Goal: Task Accomplishment & Management: Use online tool/utility

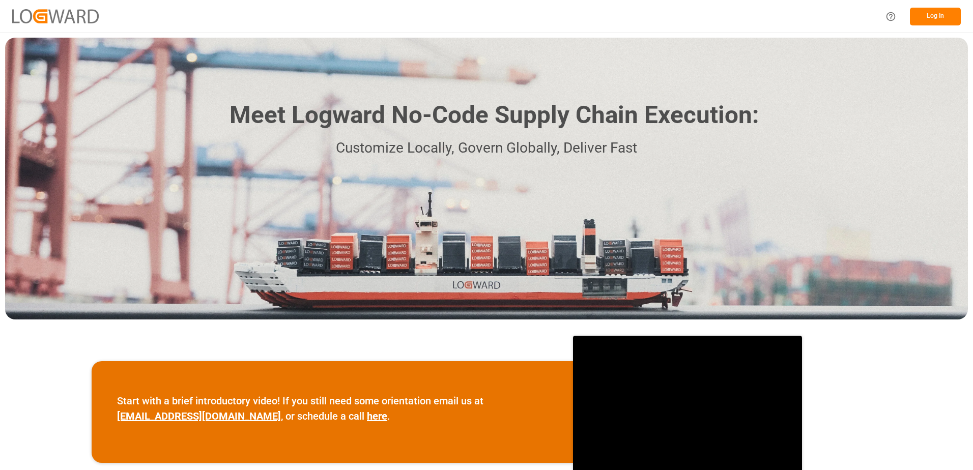
click at [940, 18] on button "Log In" at bounding box center [934, 17] width 51 height 18
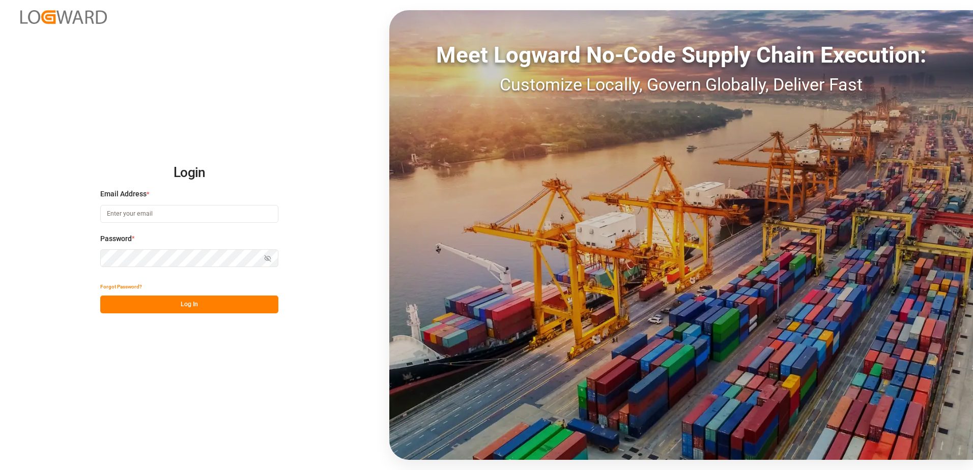
click at [139, 213] on input at bounding box center [189, 214] width 178 height 18
type input "[PERSON_NAME][EMAIL_ADDRESS][DOMAIN_NAME]"
click at [111, 307] on button "Log In" at bounding box center [189, 305] width 178 height 18
click at [268, 260] on icon "button" at bounding box center [267, 258] width 7 height 7
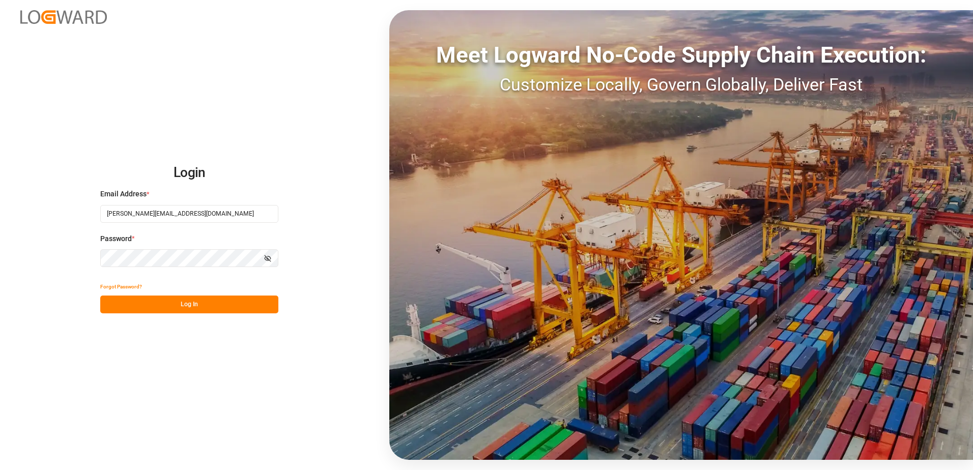
click at [87, 255] on div "Login Email Address * [EMAIL_ADDRESS][DOMAIN_NAME] Password * Show password For…" at bounding box center [486, 235] width 973 height 470
click at [107, 306] on button "Log In" at bounding box center [189, 305] width 178 height 18
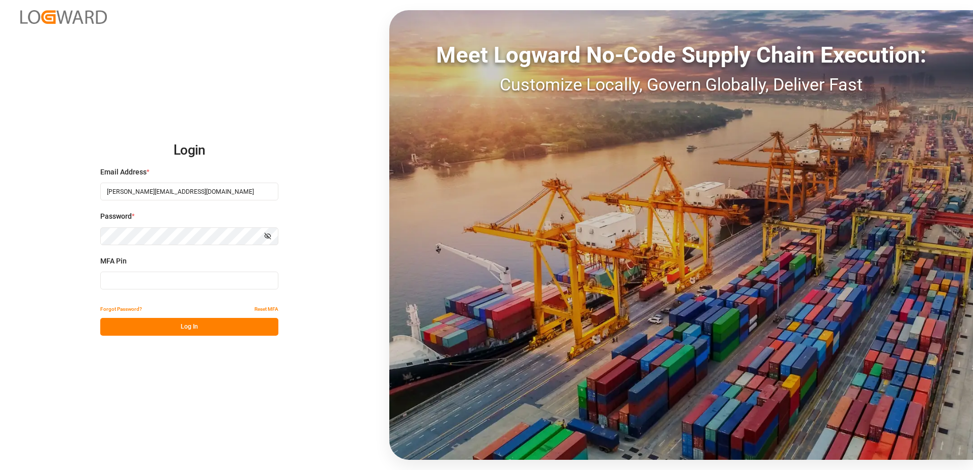
click at [130, 279] on input at bounding box center [189, 281] width 178 height 18
type input "539295"
click at [189, 326] on button "Log In" at bounding box center [189, 327] width 178 height 18
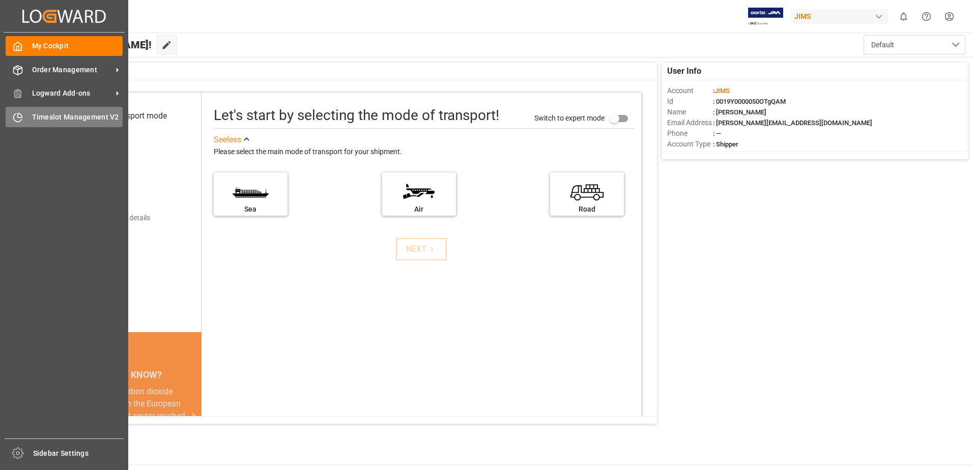
click at [66, 114] on span "Timeslot Management V2" at bounding box center [77, 117] width 91 height 11
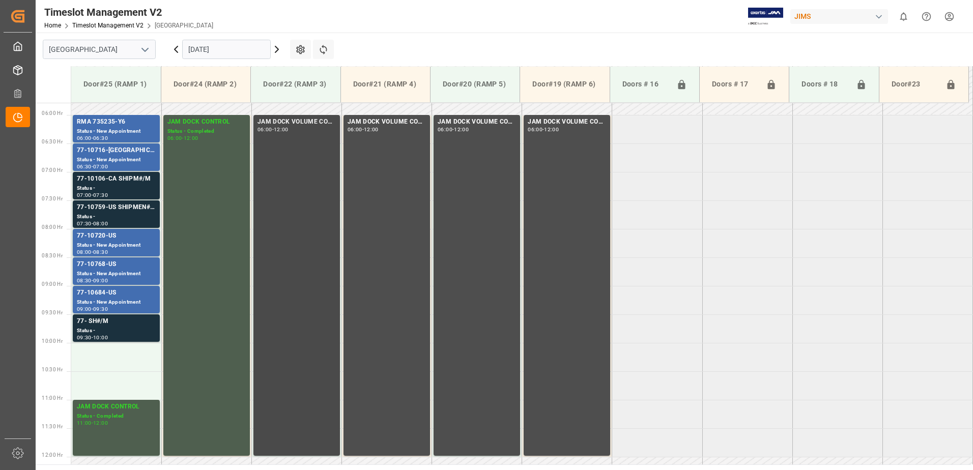
scroll to position [380, 0]
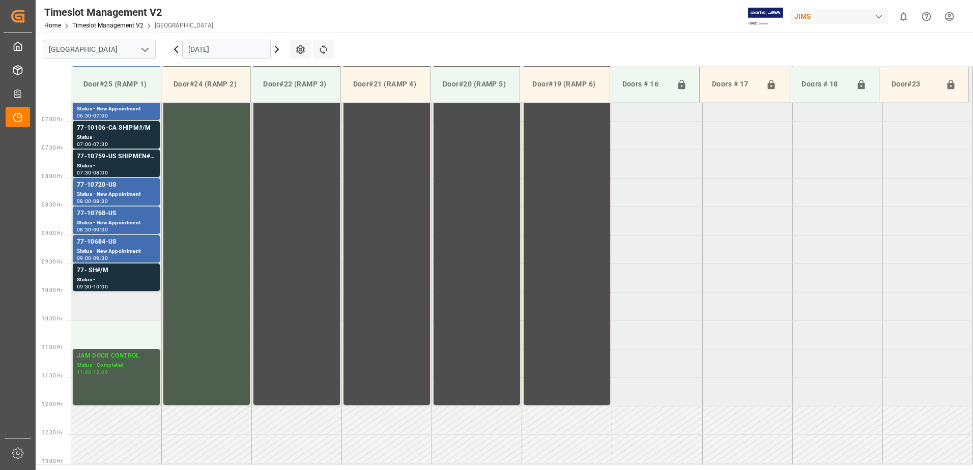
click at [107, 303] on td at bounding box center [116, 306] width 90 height 28
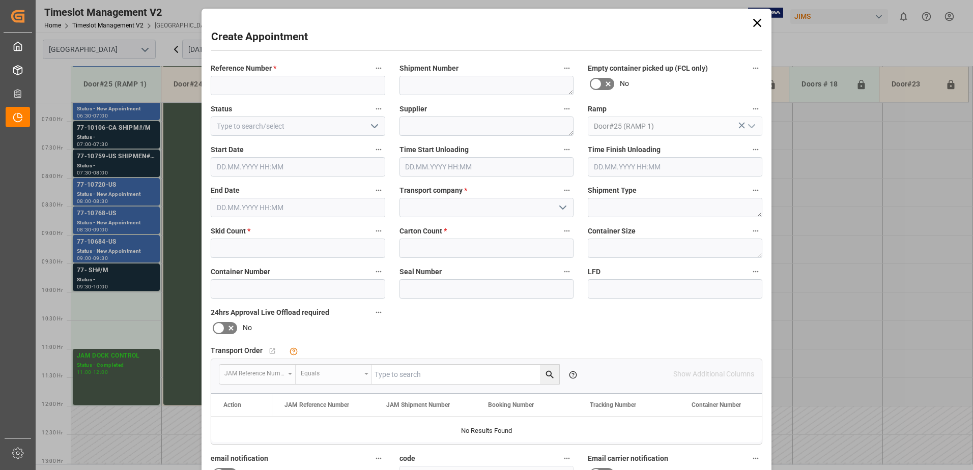
type input "[DATE] 10:00"
type input "[DATE] 10:30"
click at [258, 84] on input at bounding box center [298, 85] width 174 height 19
type input "n"
type input "NO SAMEDAY APPOINTMENT"
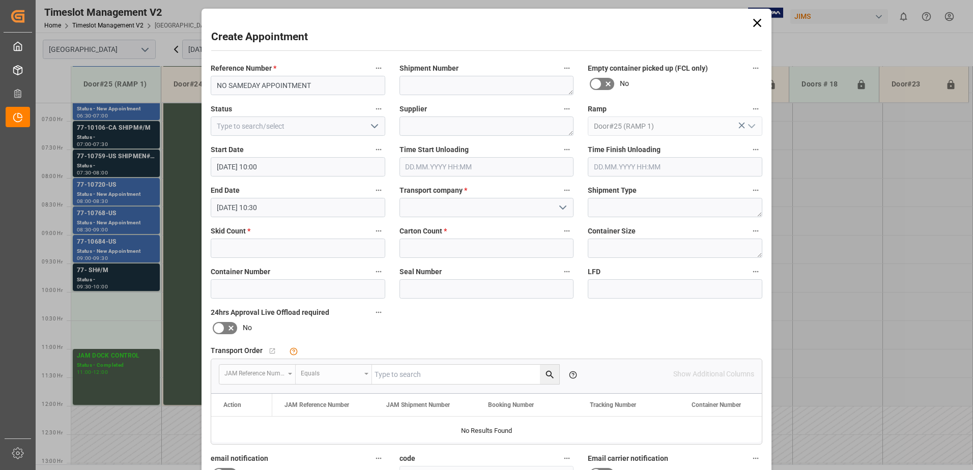
click at [373, 125] on icon "open menu" at bounding box center [374, 126] width 12 height 12
click at [337, 171] on div "Completed" at bounding box center [297, 171] width 173 height 23
type input "Completed"
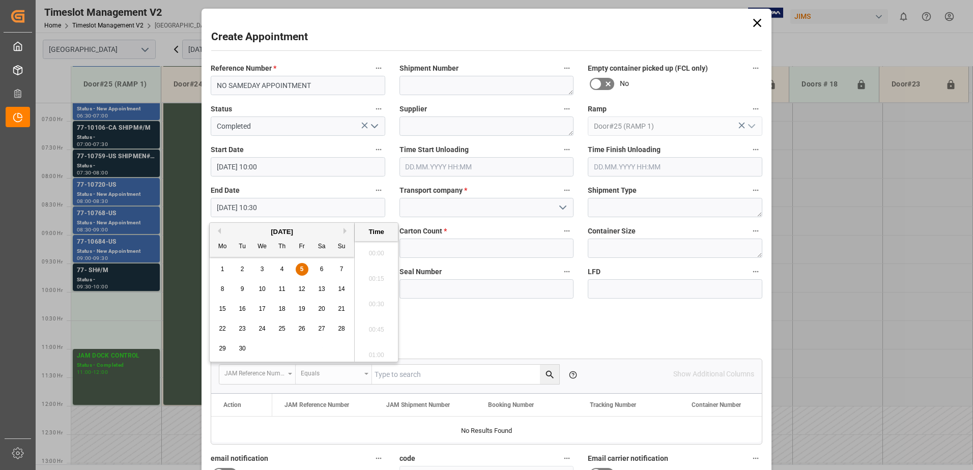
click at [290, 210] on input "[DATE] 10:30" at bounding box center [298, 207] width 174 height 19
click at [302, 269] on span "5" at bounding box center [302, 269] width 4 height 7
click at [375, 349] on li "11:00" at bounding box center [376, 351] width 43 height 25
type input "[DATE] 11:00"
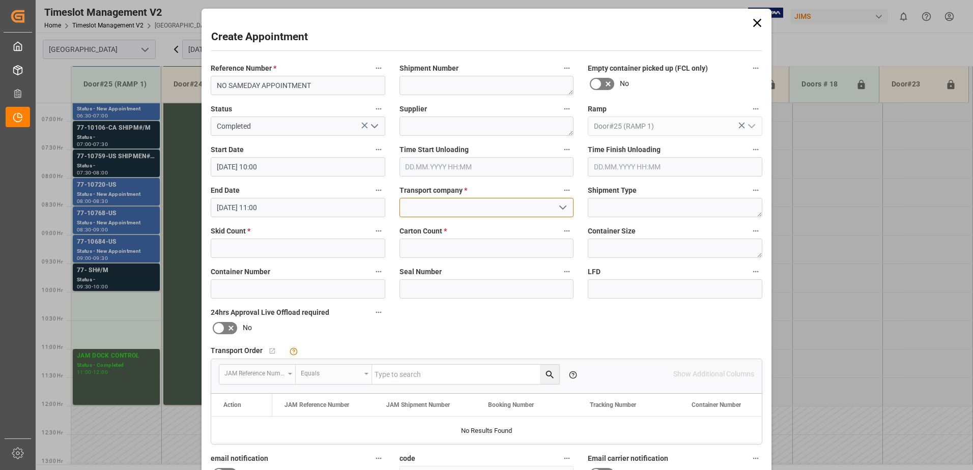
click at [483, 207] on input at bounding box center [486, 207] width 174 height 19
click at [472, 227] on div "JAM RESERVATION (NOT A CARRIER)" at bounding box center [486, 230] width 173 height 23
type input "JAM RESERVATION (NOT A CARRIER)"
click at [319, 248] on input "text" at bounding box center [298, 248] width 174 height 19
type input "0"
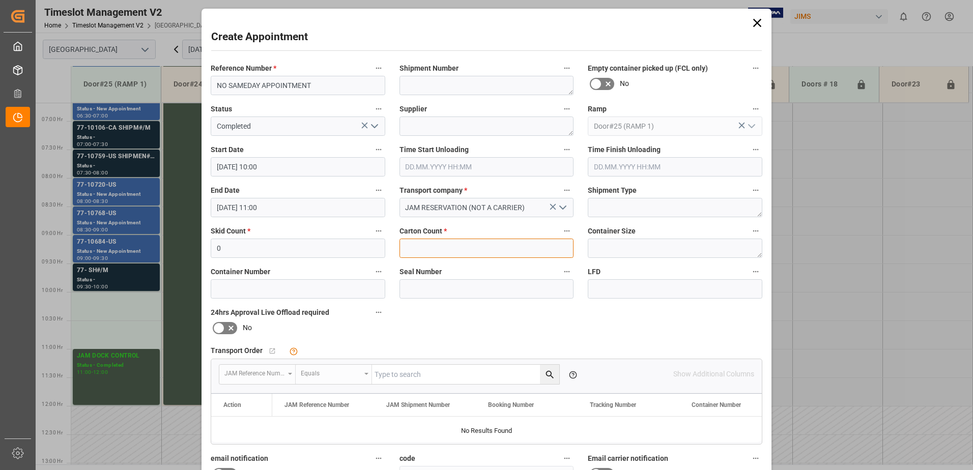
click at [407, 249] on input "text" at bounding box center [486, 248] width 174 height 19
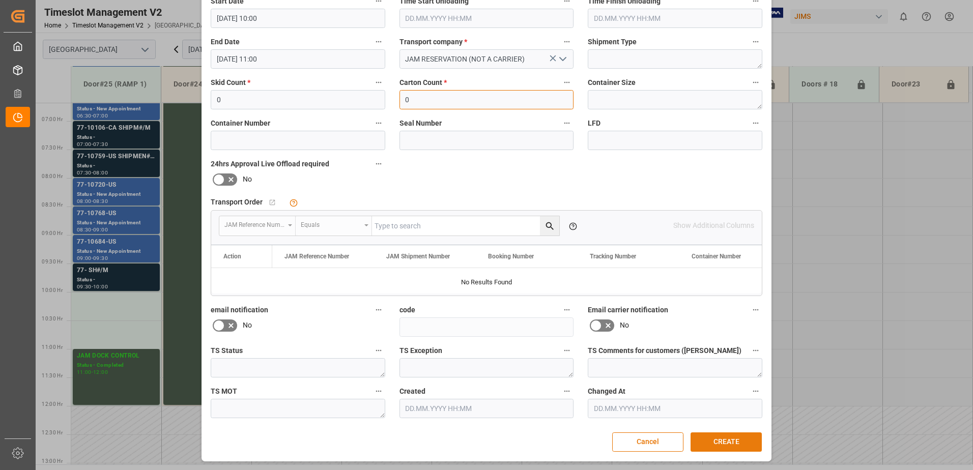
type input "0"
click at [730, 442] on button "CREATE" at bounding box center [725, 441] width 71 height 19
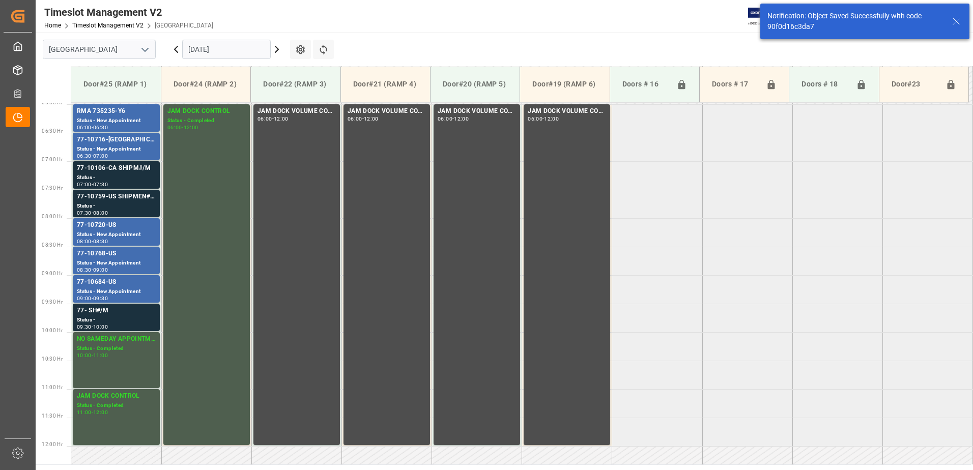
scroll to position [303, 0]
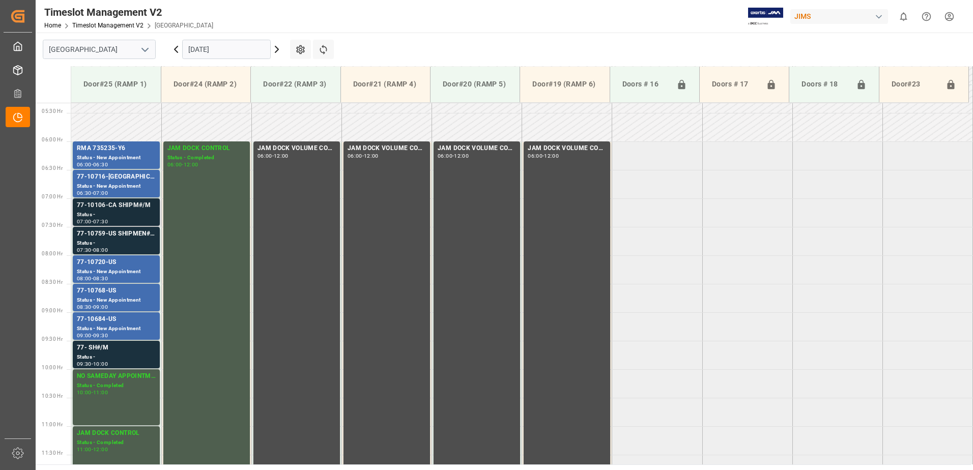
click at [103, 211] on div "Status -" at bounding box center [116, 215] width 79 height 9
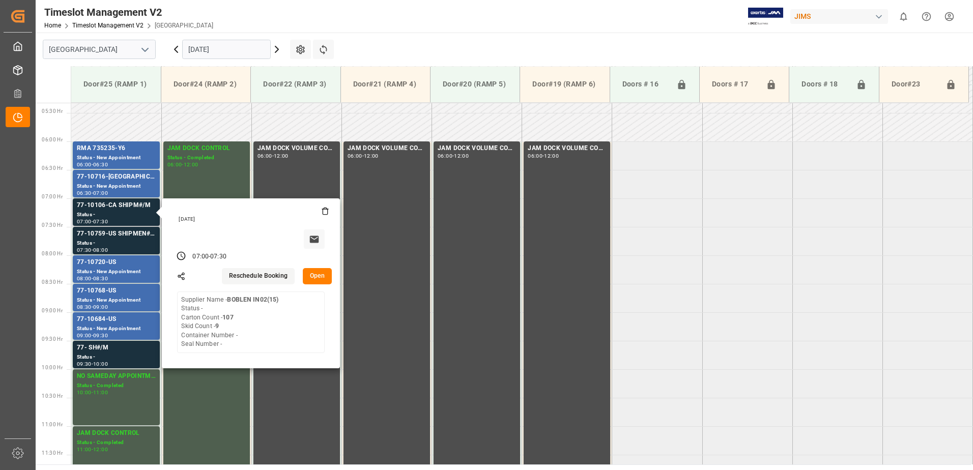
click at [316, 274] on button "Open" at bounding box center [318, 276] width 30 height 16
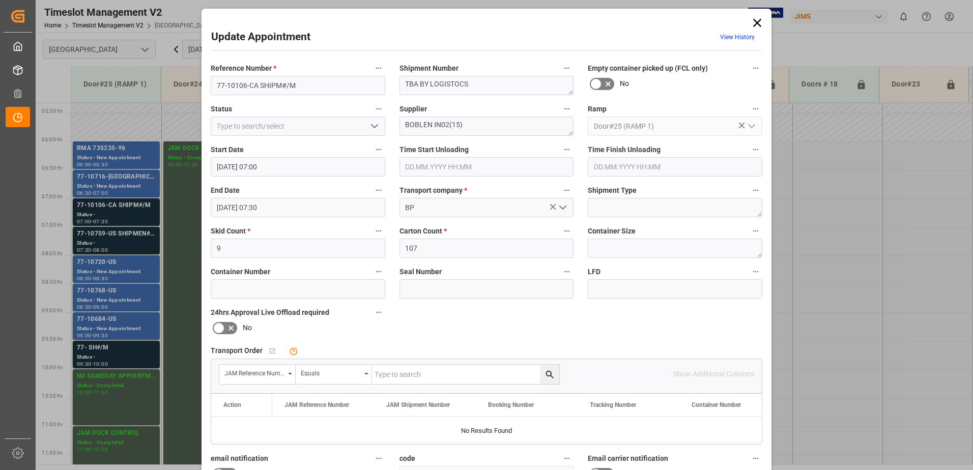
click at [410, 372] on input "text" at bounding box center [465, 374] width 187 height 19
type input "77-10106-[GEOGRAPHIC_DATA]"
click at [549, 374] on icon "search button" at bounding box center [549, 374] width 11 height 11
click at [754, 22] on icon at bounding box center [757, 23] width 8 height 8
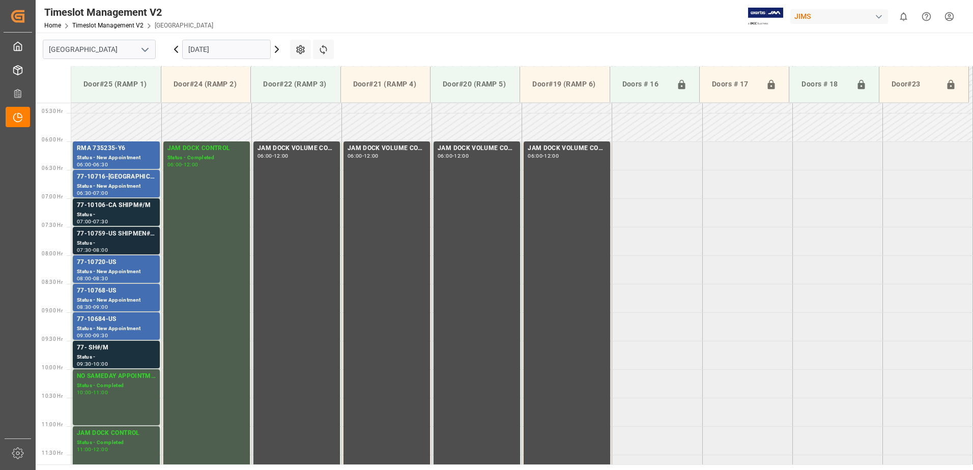
click at [119, 233] on div "77-10759-US SHIPMEN#/M" at bounding box center [116, 234] width 79 height 10
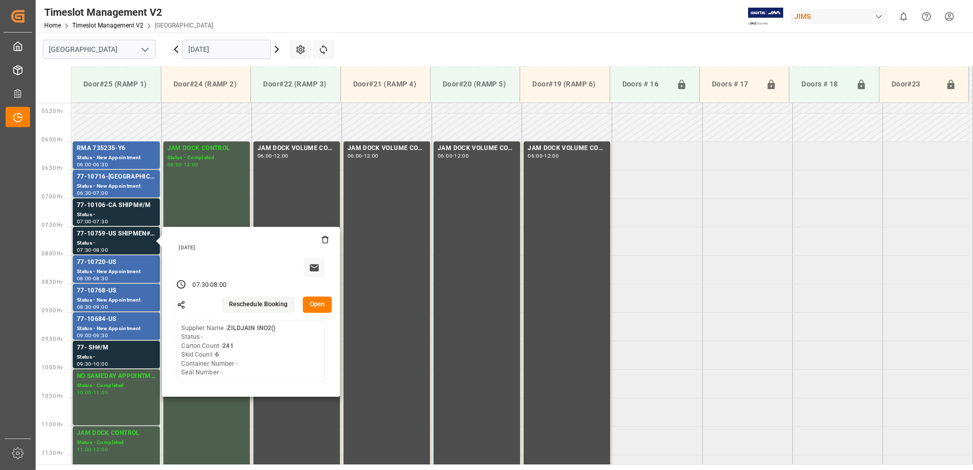
click at [321, 302] on button "Open" at bounding box center [318, 305] width 30 height 16
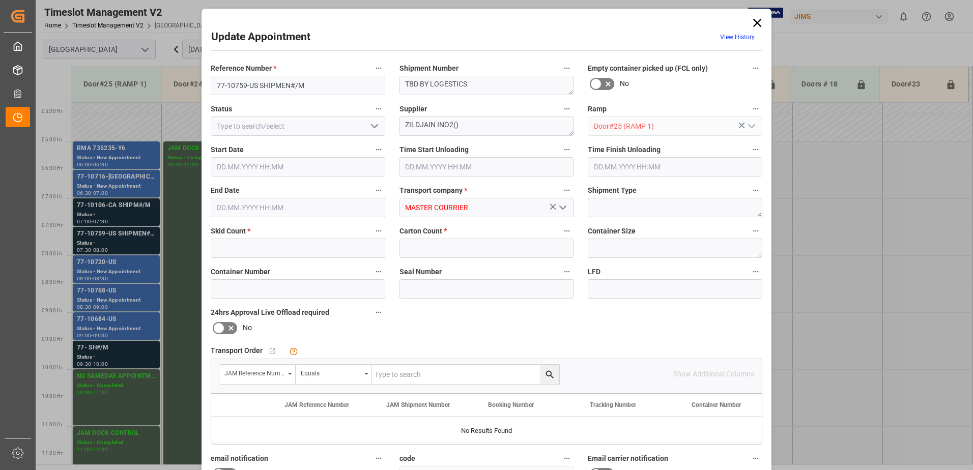
type input "6"
type input "241"
type input "[DATE] 07:30"
type input "[DATE] 08:00"
type input "[DATE] 13:12"
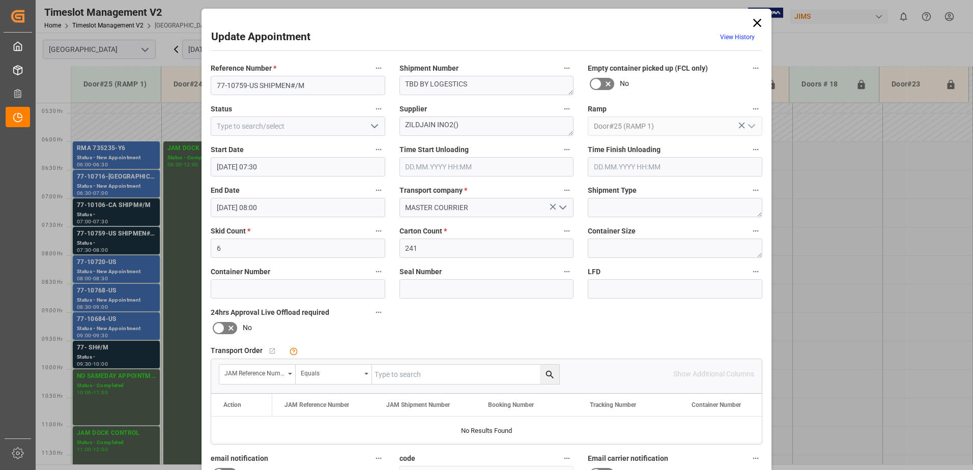
click at [390, 374] on input "text" at bounding box center [465, 374] width 187 height 19
type input "77-10759-US"
click at [549, 375] on icon "search button" at bounding box center [549, 374] width 11 height 11
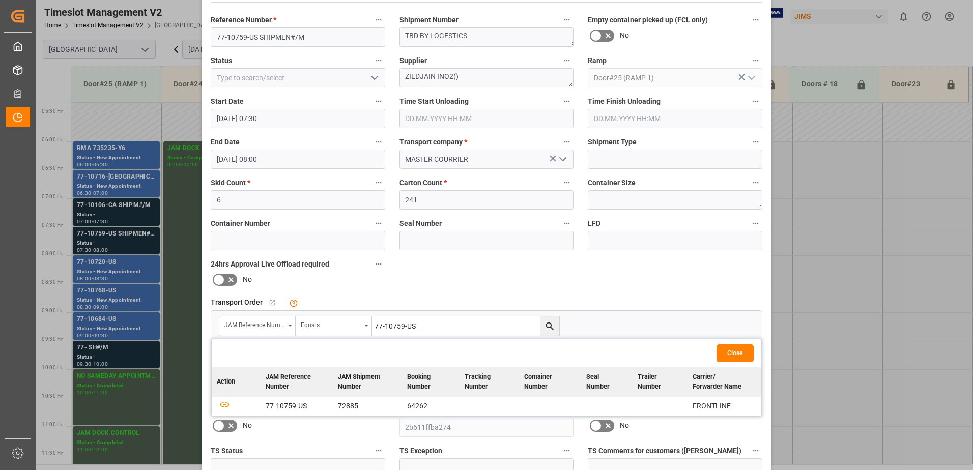
scroll to position [102, 0]
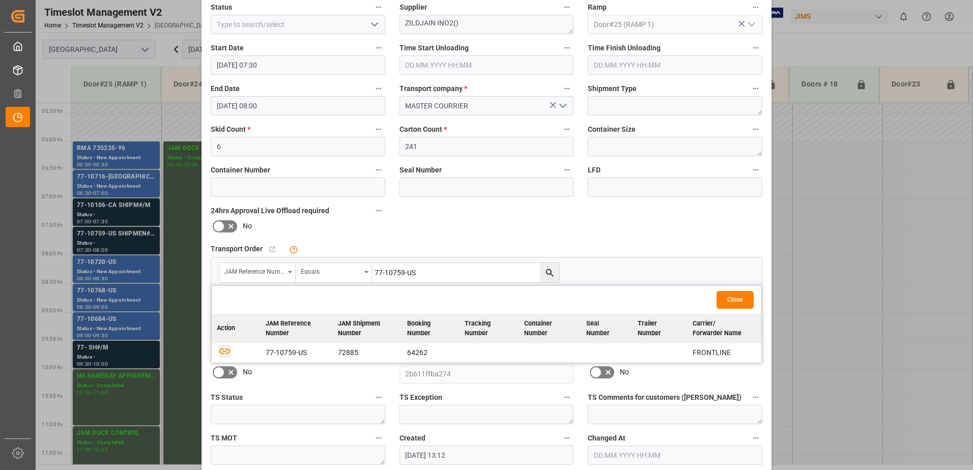
click at [221, 350] on icon "button" at bounding box center [224, 350] width 13 height 13
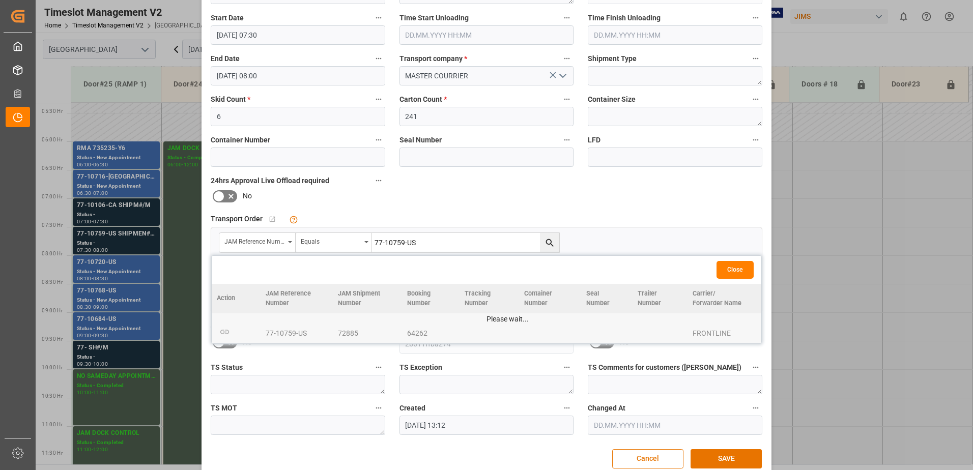
scroll to position [149, 0]
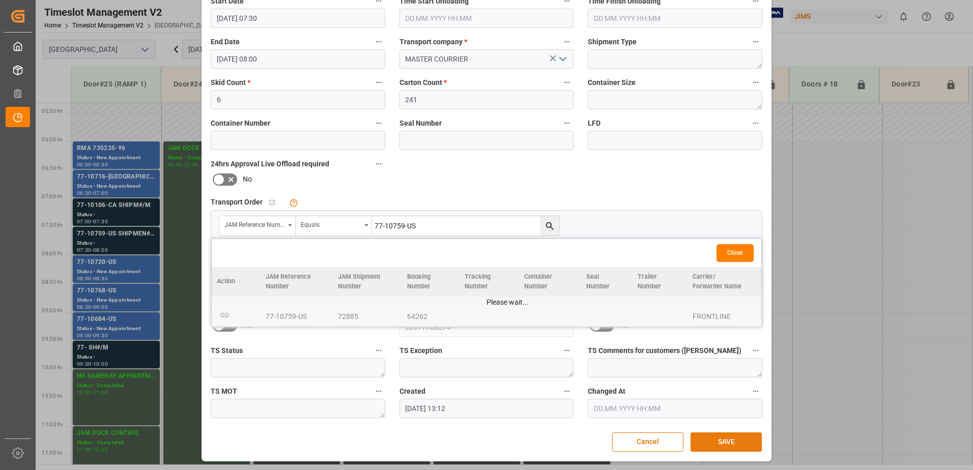
click at [719, 441] on button "SAVE" at bounding box center [725, 441] width 71 height 19
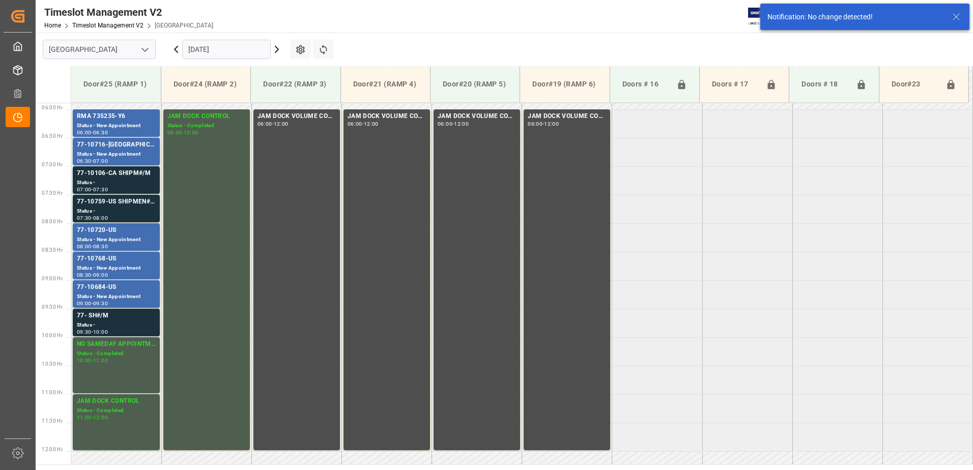
scroll to position [336, 0]
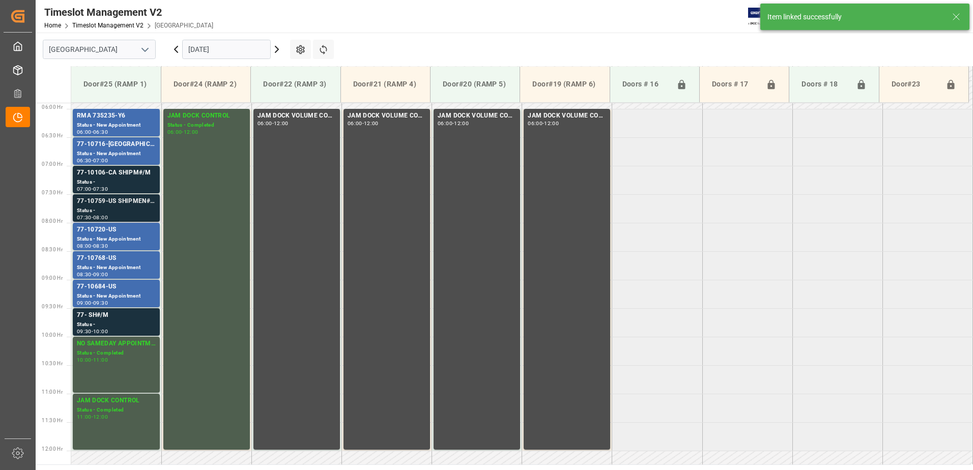
click at [115, 204] on div "77-10759-US SHIPMEN#/M" at bounding box center [116, 201] width 79 height 10
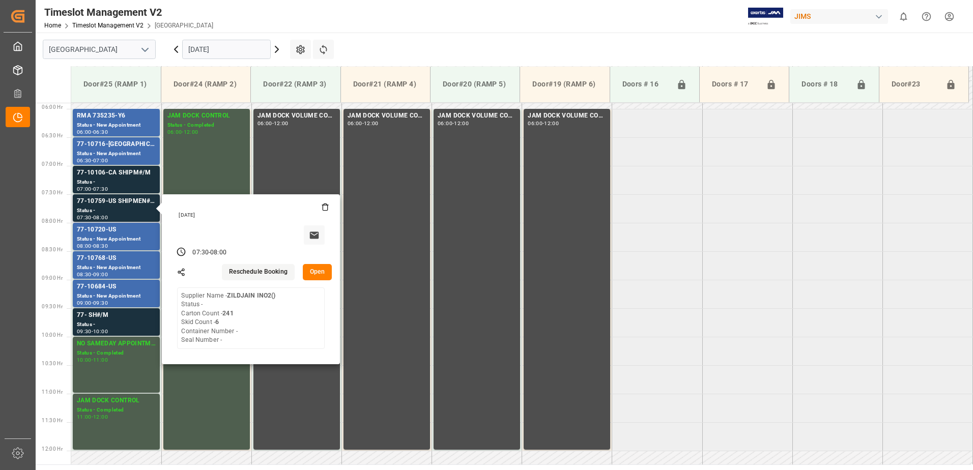
click at [317, 272] on button "Open" at bounding box center [318, 272] width 30 height 16
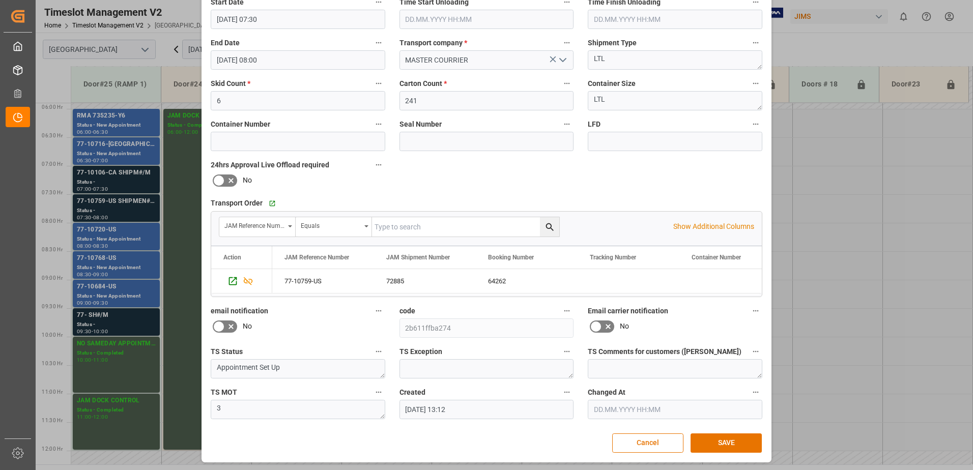
scroll to position [149, 0]
click at [725, 445] on button "SAVE" at bounding box center [725, 441] width 71 height 19
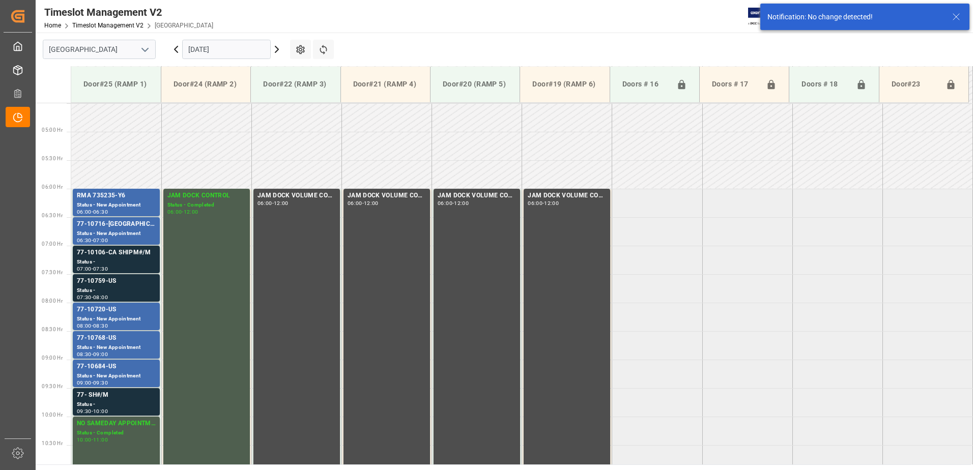
scroll to position [336, 0]
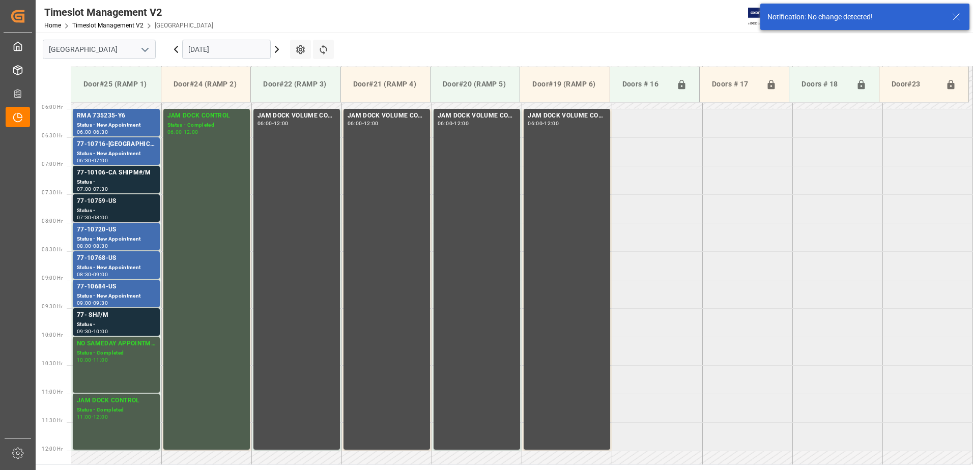
click at [120, 206] on div "77-10759-US" at bounding box center [116, 201] width 79 height 10
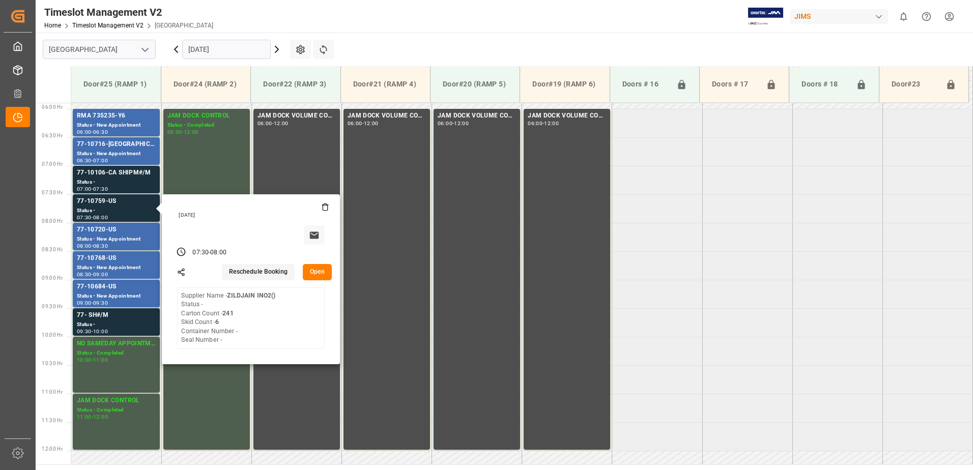
click at [312, 271] on button "Open" at bounding box center [318, 272] width 30 height 16
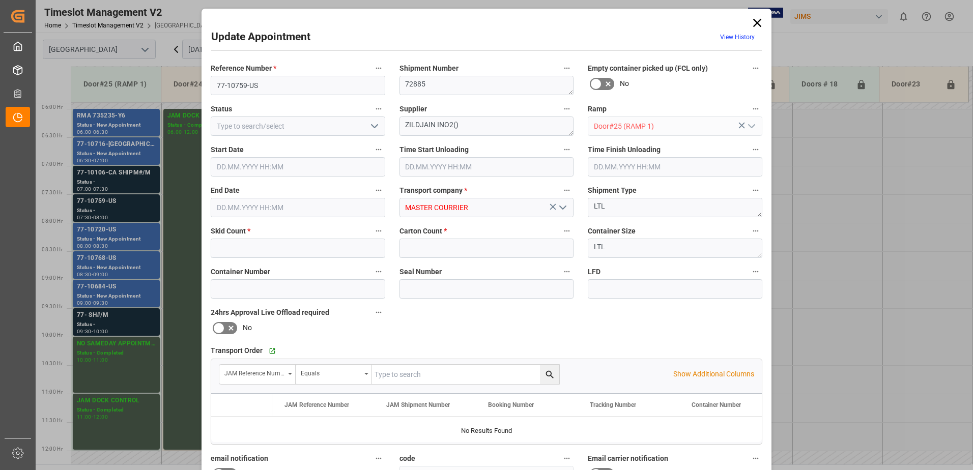
type input "6"
type input "241"
type input "[DATE] 07:30"
type input "[DATE] 08:00"
type input "[DATE] 13:12"
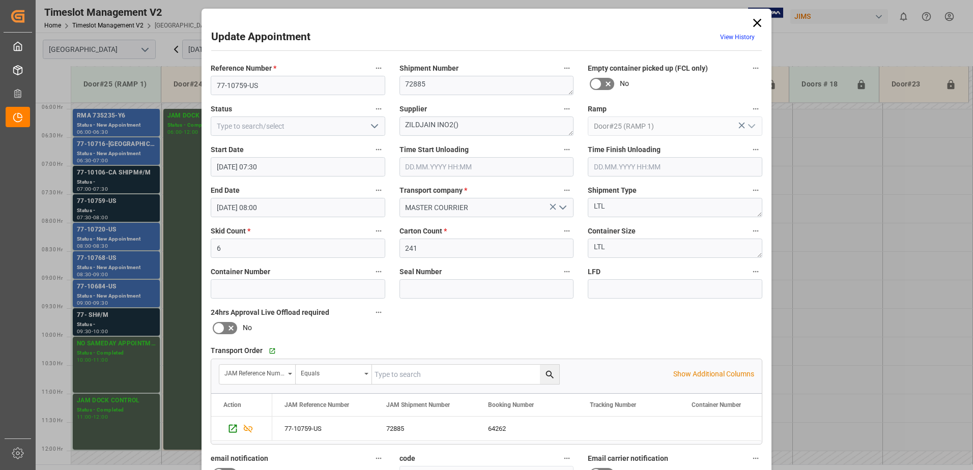
click at [371, 124] on icon "open menu" at bounding box center [374, 126] width 12 height 12
click at [299, 219] on div "New Appointment" at bounding box center [297, 217] width 173 height 23
type input "New Appointment"
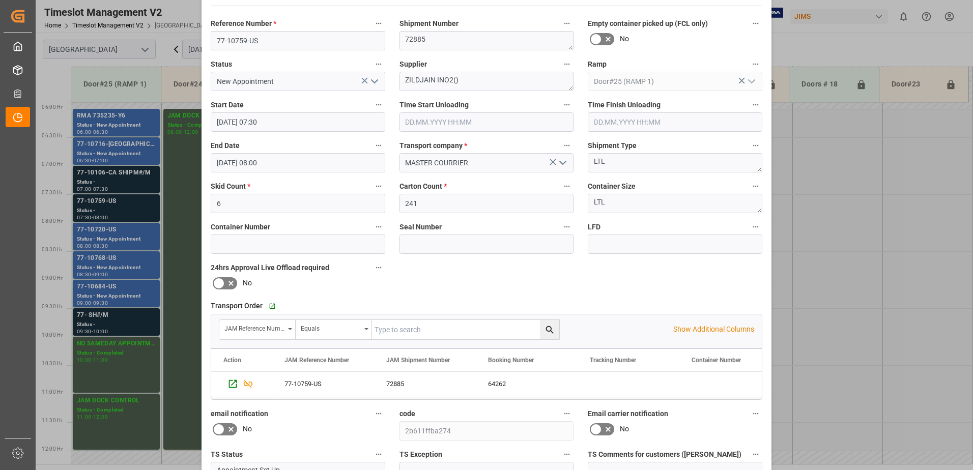
scroll to position [149, 0]
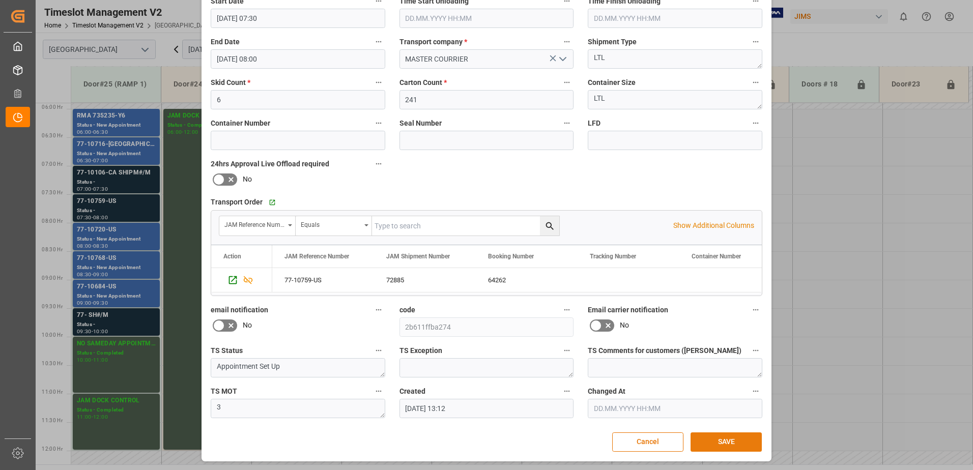
click at [724, 441] on button "SAVE" at bounding box center [725, 441] width 71 height 19
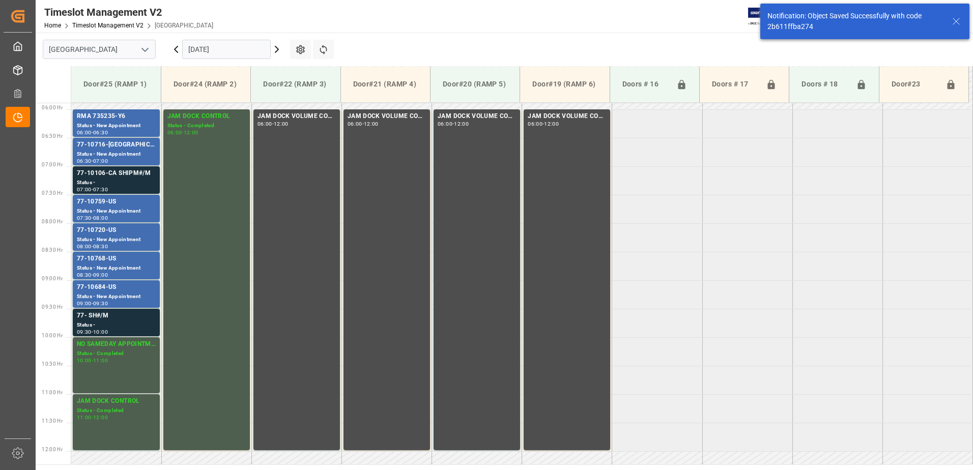
scroll to position [336, 0]
click at [106, 318] on div "77- SH#/M" at bounding box center [116, 315] width 79 height 10
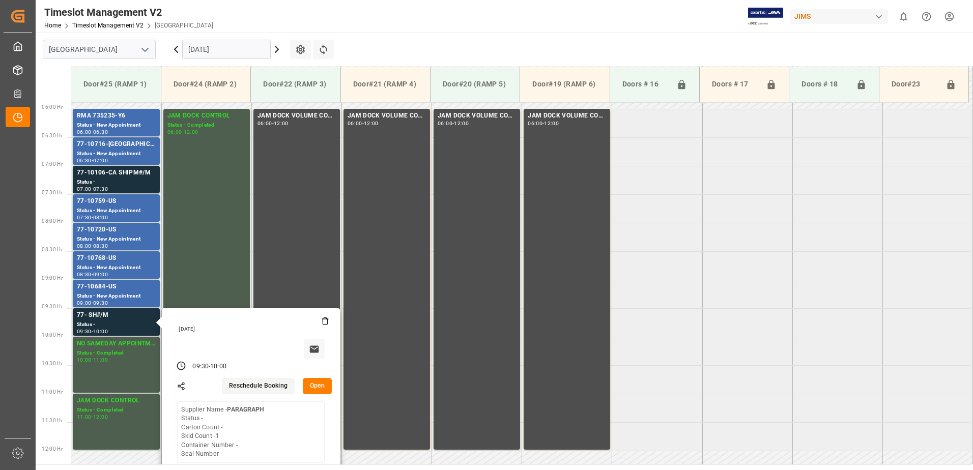
click at [318, 386] on button "Open" at bounding box center [318, 386] width 30 height 16
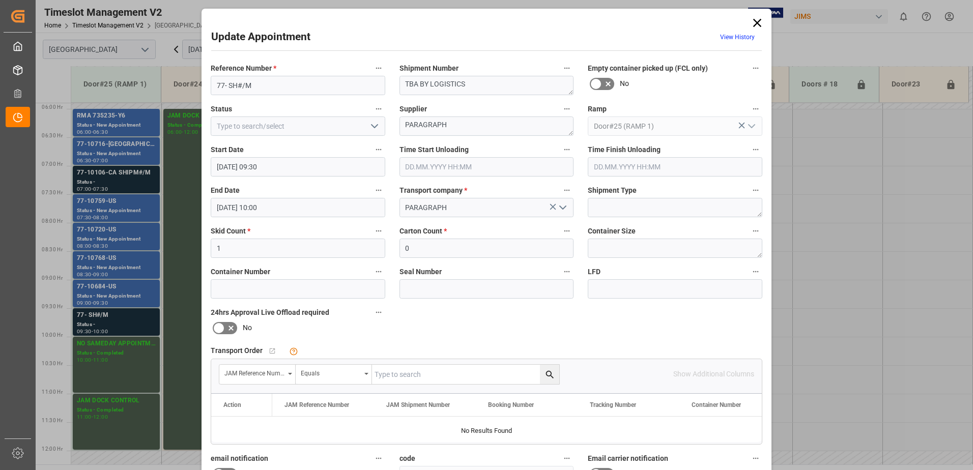
click at [756, 23] on icon at bounding box center [757, 23] width 8 height 8
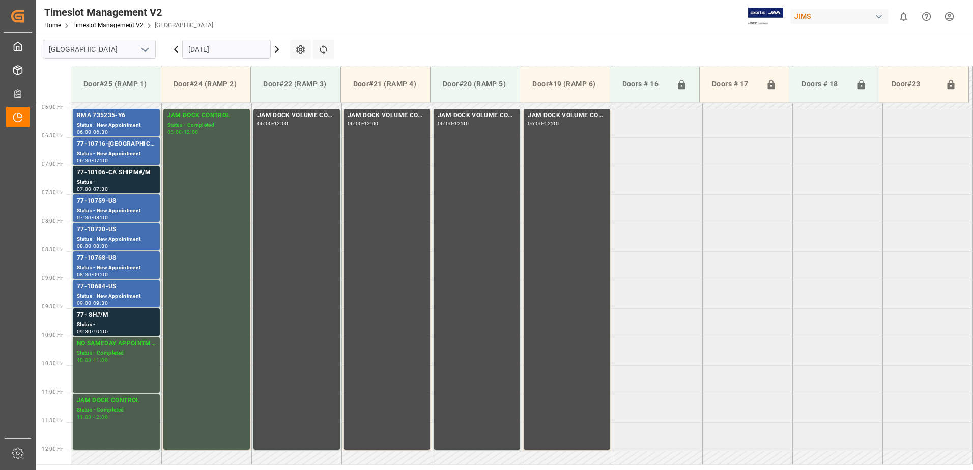
click at [260, 50] on input "[DATE]" at bounding box center [226, 49] width 89 height 19
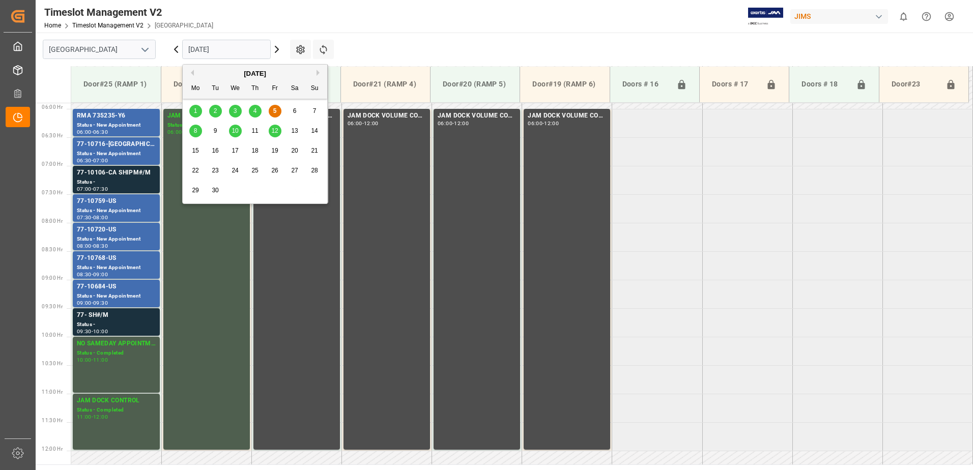
click at [195, 130] on span "8" at bounding box center [196, 130] width 4 height 7
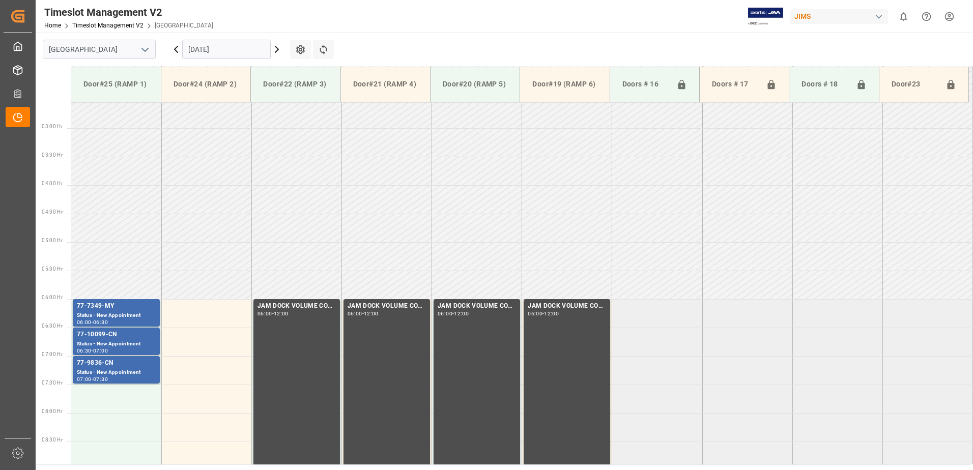
scroll to position [279, 0]
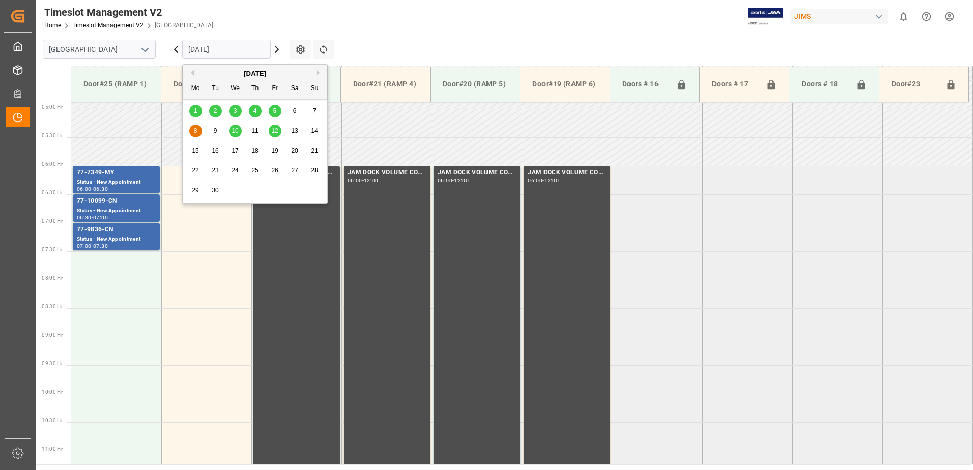
click at [243, 51] on input "[DATE]" at bounding box center [226, 49] width 89 height 19
click at [276, 112] on span "5" at bounding box center [275, 110] width 4 height 7
